Goal: Task Accomplishment & Management: Use online tool/utility

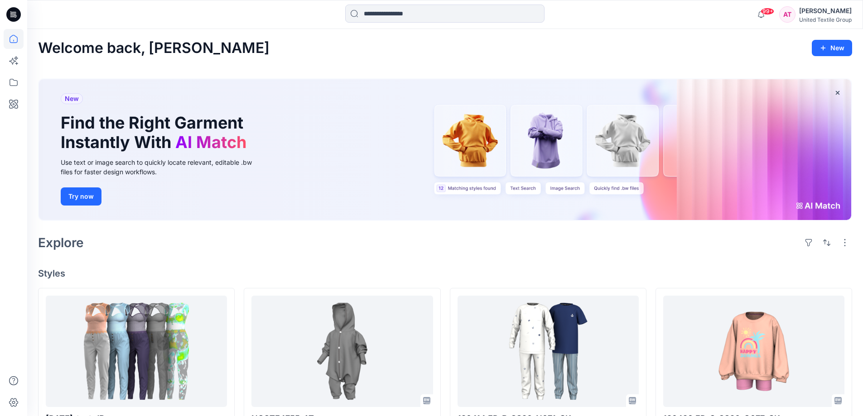
scroll to position [91, 0]
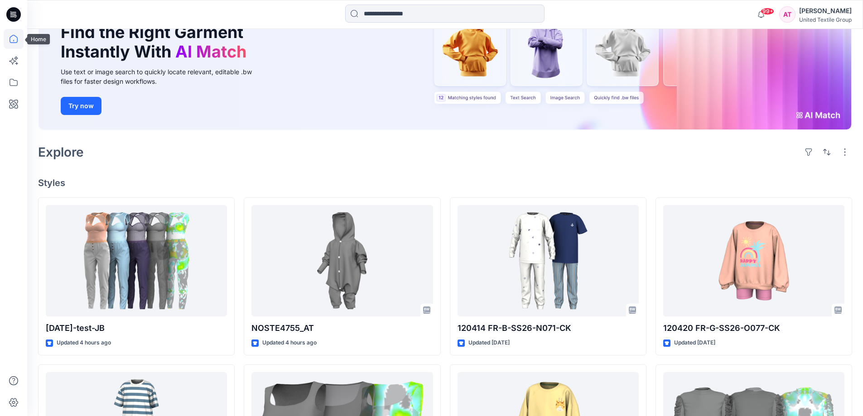
click at [11, 40] on icon at bounding box center [14, 39] width 20 height 20
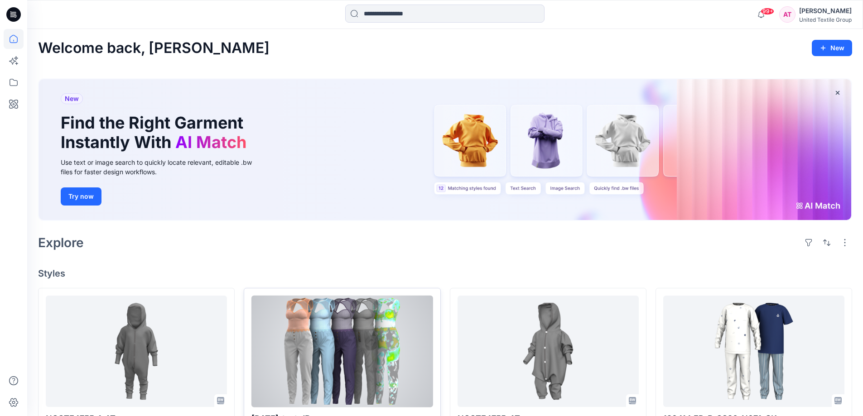
scroll to position [181, 0]
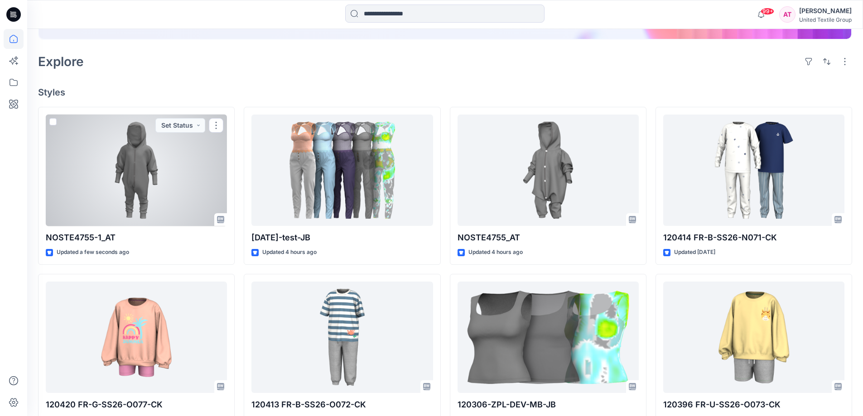
click at [124, 165] on div at bounding box center [136, 171] width 181 height 112
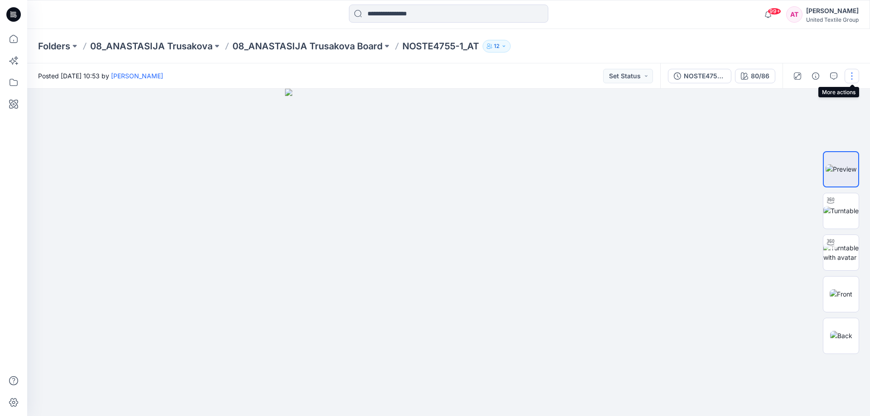
click at [854, 75] on button "button" at bounding box center [851, 76] width 14 height 14
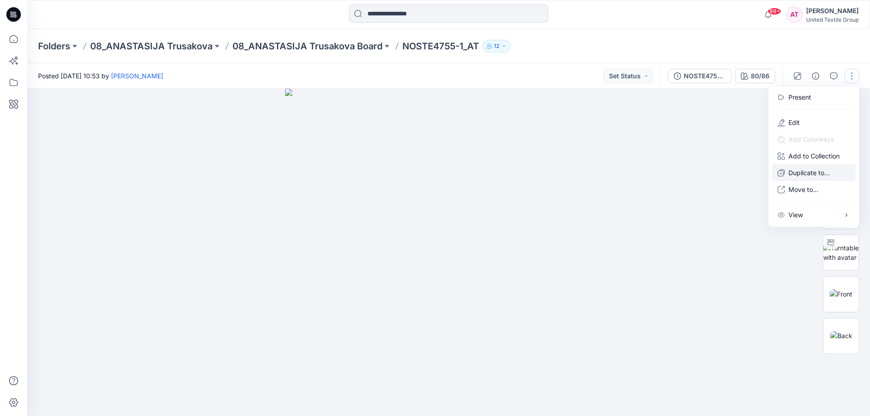
click at [815, 173] on p "Duplicate to..." at bounding box center [808, 173] width 41 height 10
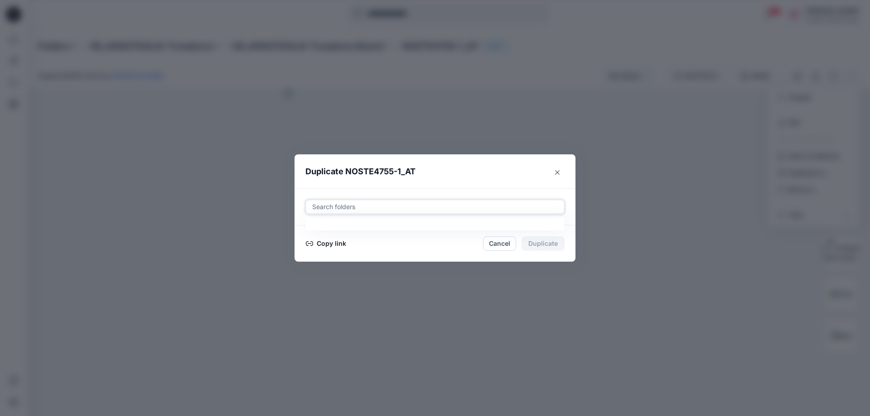
click at [396, 205] on div at bounding box center [434, 207] width 247 height 11
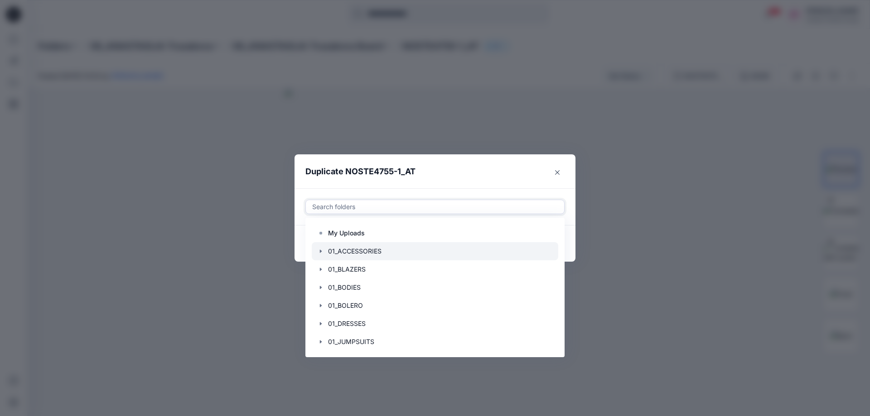
click at [372, 248] on div at bounding box center [435, 251] width 246 height 18
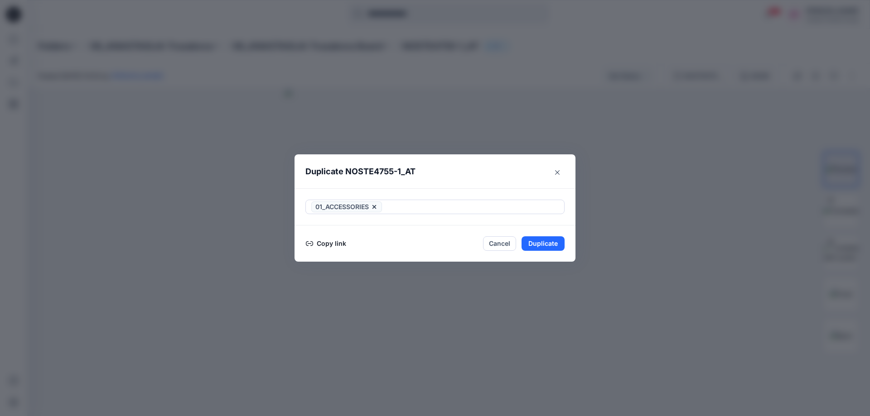
click at [457, 170] on header "Duplicate NOSTE4755-1_AT" at bounding box center [425, 171] width 263 height 34
click at [338, 245] on button "Copy link" at bounding box center [325, 243] width 41 height 11
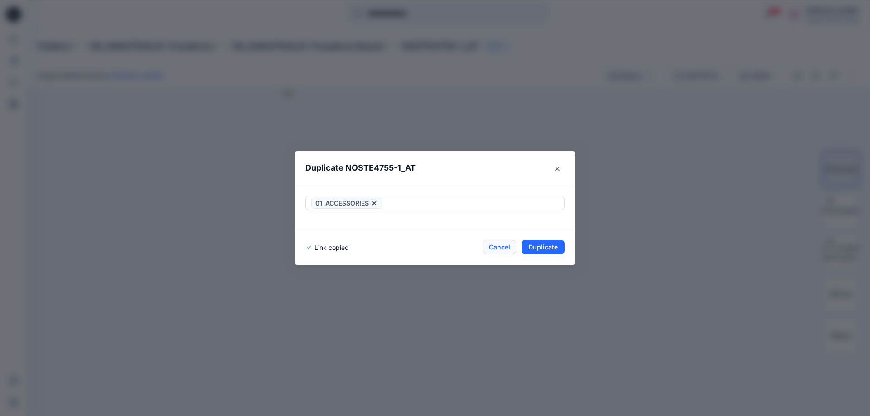
click at [498, 246] on button "Cancel" at bounding box center [499, 247] width 33 height 14
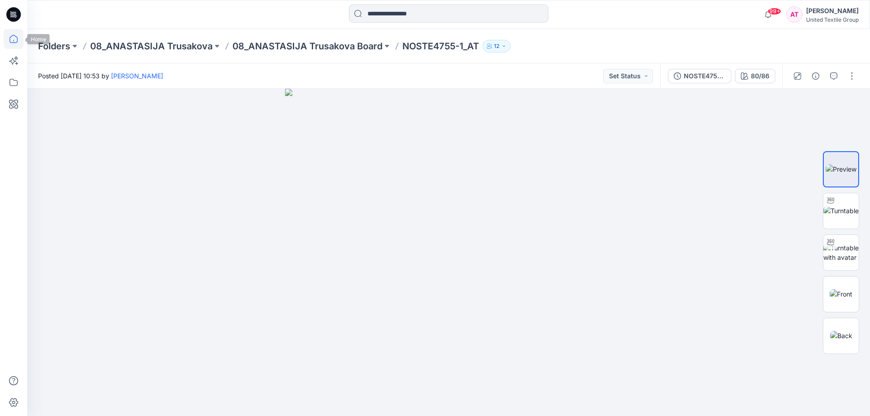
click at [17, 41] on icon at bounding box center [14, 39] width 20 height 20
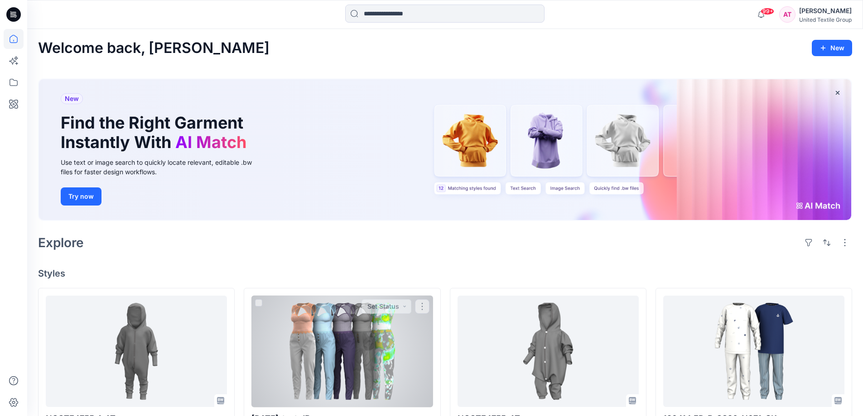
scroll to position [364, 0]
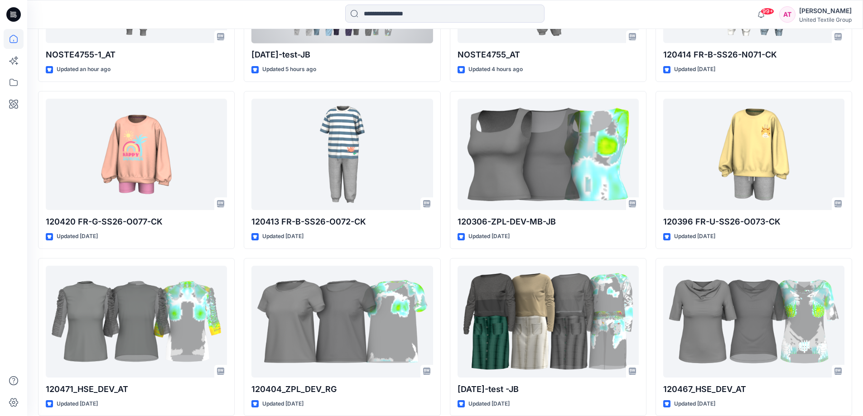
click at [4, 29] on link at bounding box center [14, 39] width 20 height 20
click at [14, 38] on icon at bounding box center [14, 39] width 20 height 20
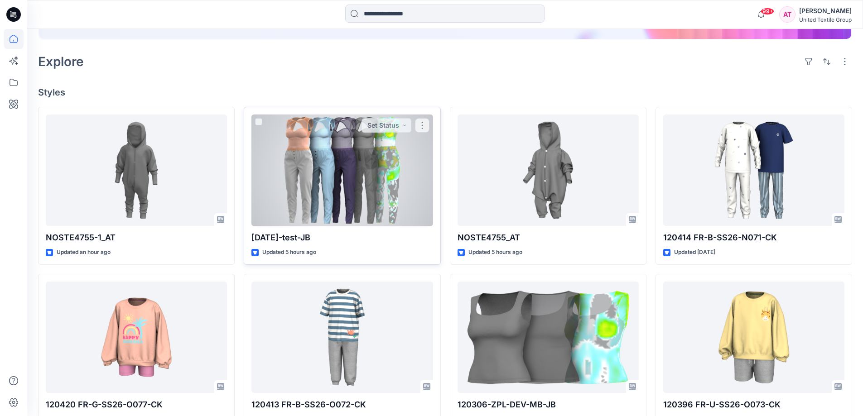
scroll to position [226, 0]
